Goal: Task Accomplishment & Management: Use online tool/utility

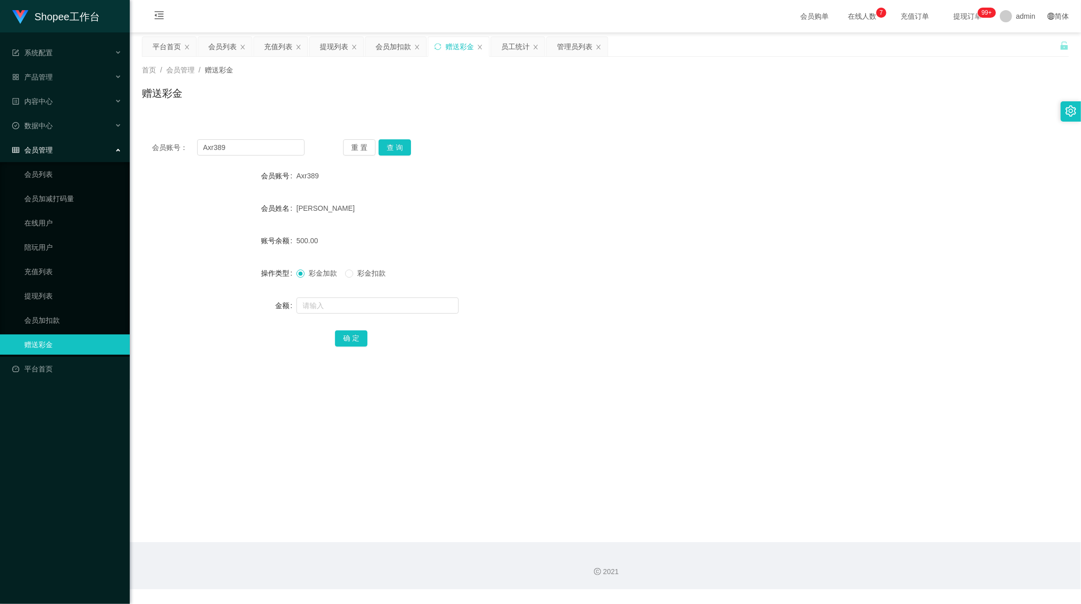
scroll to position [1, 0]
click at [241, 155] on input "Axr389" at bounding box center [251, 147] width 108 height 16
paste input "xugang940413"
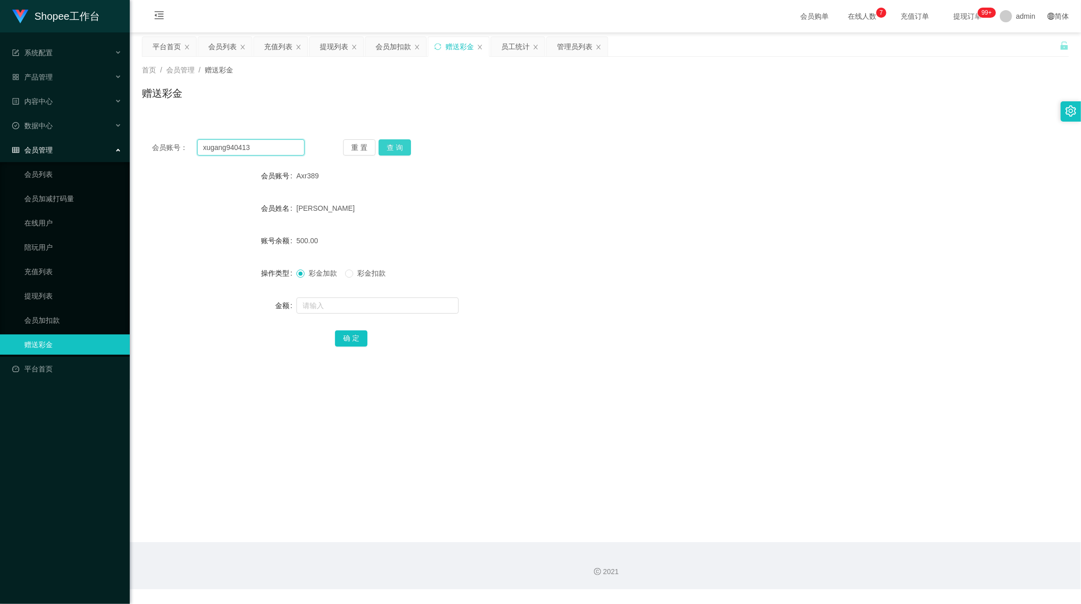
type input "xugang940413"
drag, startPoint x: 391, startPoint y: 146, endPoint x: 397, endPoint y: 203, distance: 57.1
click at [390, 146] on button "查 询" at bounding box center [394, 147] width 32 height 16
click at [340, 297] on input "text" at bounding box center [377, 305] width 162 height 16
type input "80"
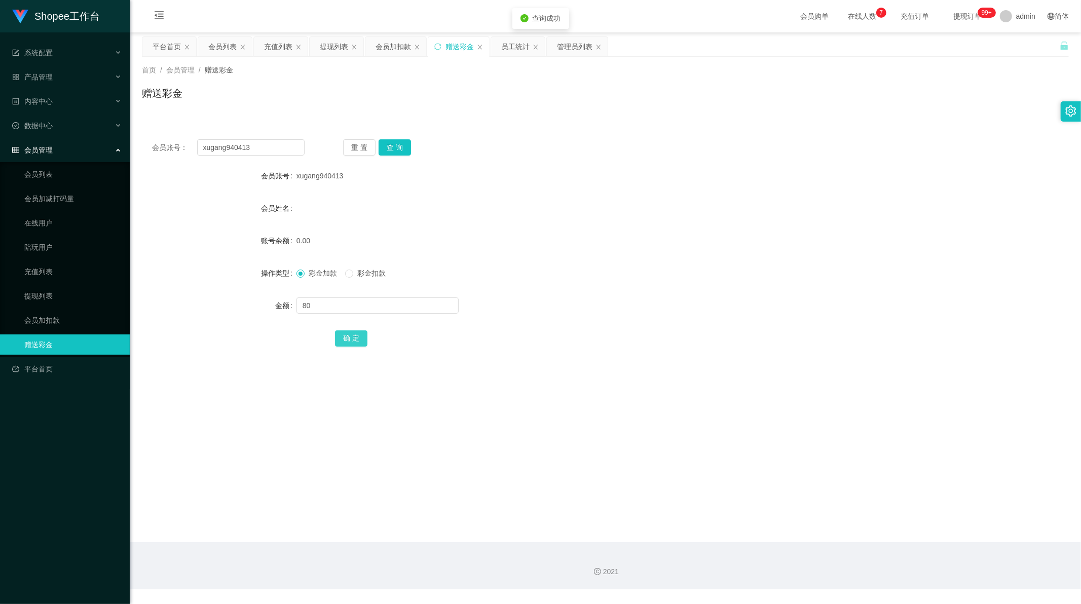
click at [355, 345] on button "确 定" at bounding box center [351, 338] width 32 height 16
click at [241, 144] on input "xugang940413" at bounding box center [251, 147] width 108 height 16
paste input "Vinothani"
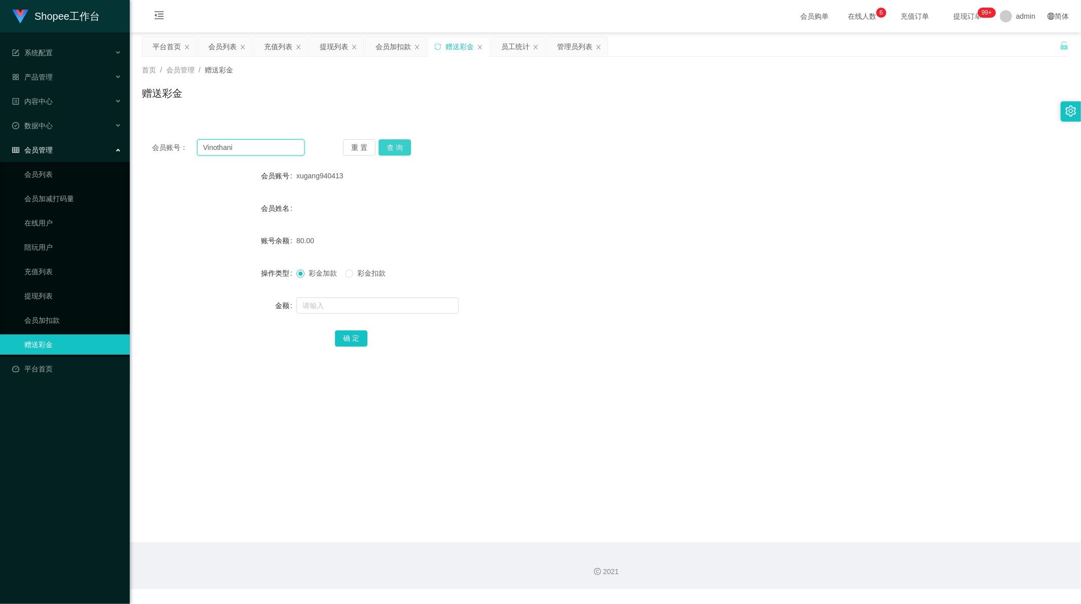
type input "Vinothani"
drag, startPoint x: 394, startPoint y: 145, endPoint x: 389, endPoint y: 177, distance: 32.3
click at [394, 145] on button "查 询" at bounding box center [394, 147] width 32 height 16
click at [328, 307] on input "text" at bounding box center [377, 305] width 162 height 16
type input "80"
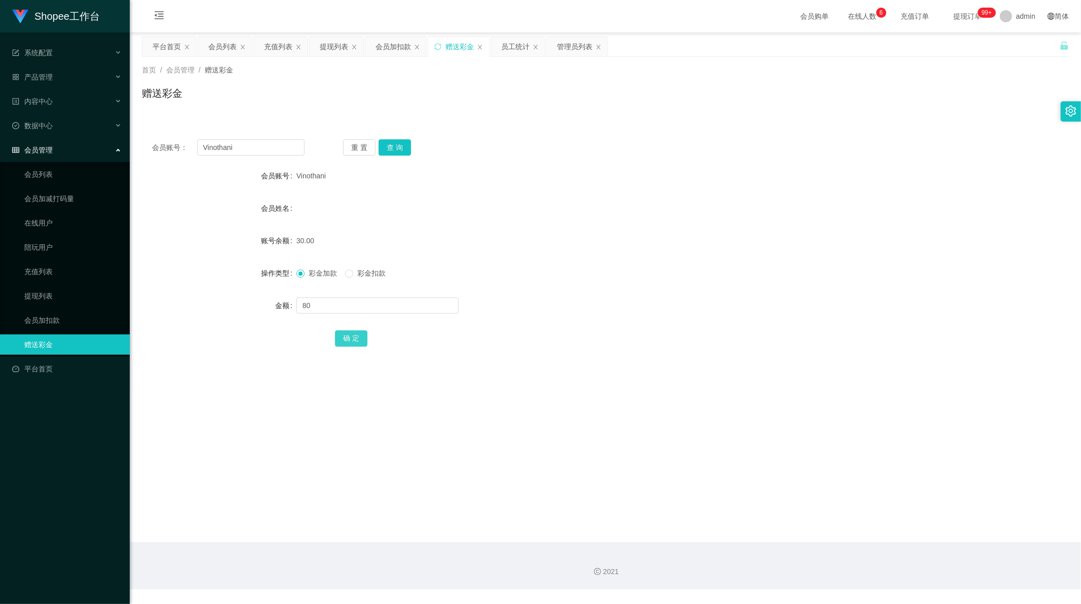
click at [341, 335] on button "确 定" at bounding box center [351, 338] width 32 height 16
